Goal: Information Seeking & Learning: Learn about a topic

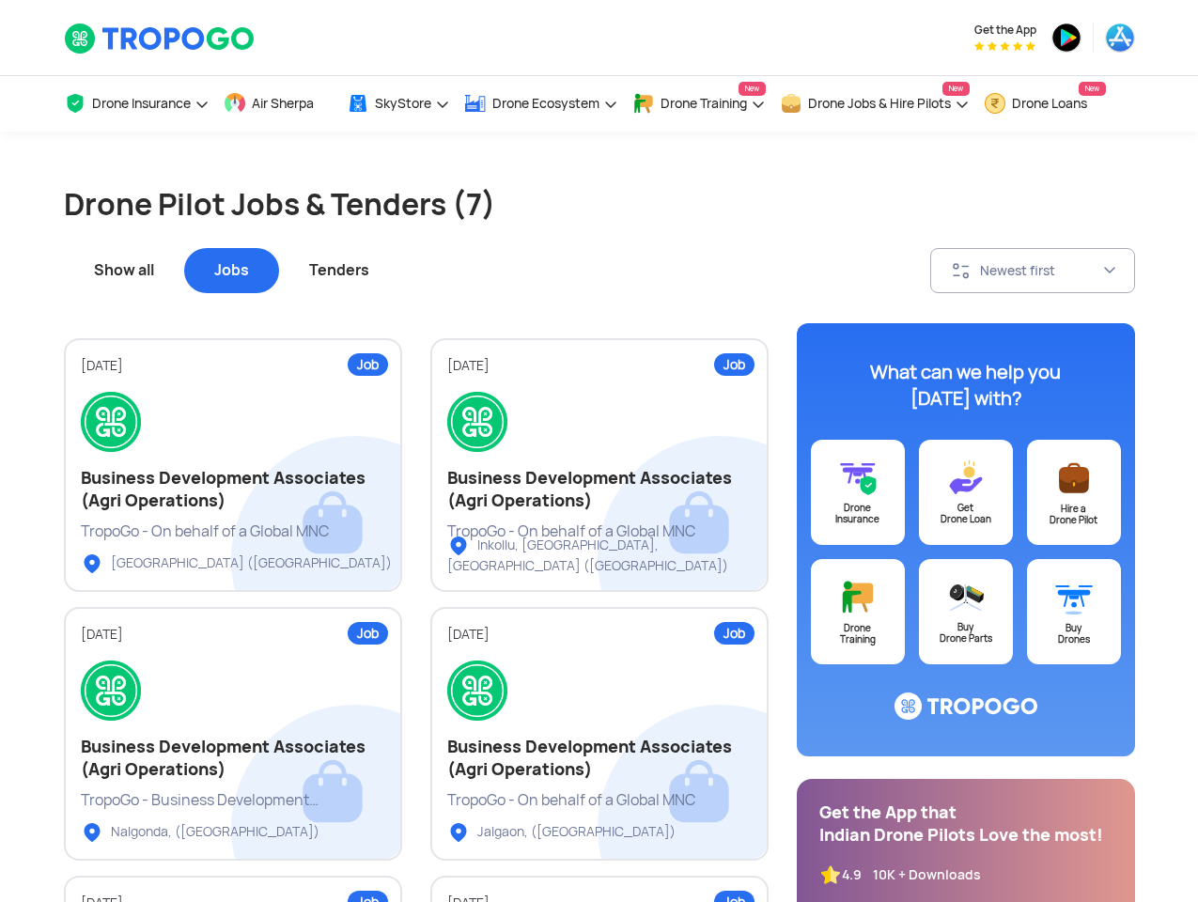
click at [124, 271] on div "Show all" at bounding box center [124, 270] width 120 height 45
click at [231, 271] on div "Jobs" at bounding box center [231, 270] width 95 height 45
click at [337, 271] on div "Tenders" at bounding box center [339, 270] width 120 height 45
